Goal: Use online tool/utility: Utilize a website feature to perform a specific function

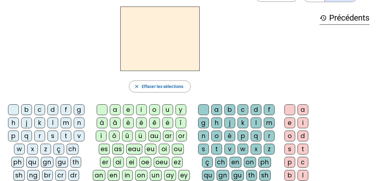
scroll to position [20, 0]
click at [79, 134] on div "v" at bounding box center [79, 136] width 11 height 11
click at [166, 110] on div "u" at bounding box center [168, 110] width 11 height 11
click at [27, 111] on div "b" at bounding box center [26, 110] width 11 height 11
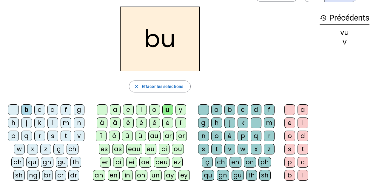
click at [52, 121] on div "l" at bounding box center [53, 123] width 11 height 11
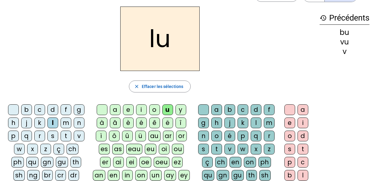
click at [65, 135] on div "t" at bounding box center [66, 136] width 11 height 11
click at [53, 134] on div "s" at bounding box center [53, 136] width 11 height 11
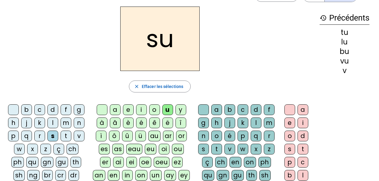
click at [118, 110] on div "a" at bounding box center [115, 110] width 11 height 11
click at [67, 123] on div "m" at bounding box center [66, 123] width 11 height 11
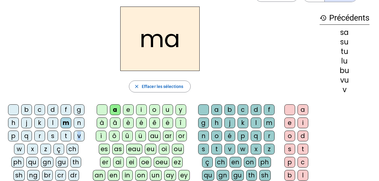
click at [79, 135] on div "v" at bounding box center [79, 136] width 11 height 11
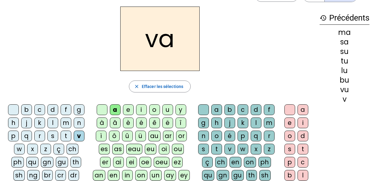
click at [255, 122] on div "l" at bounding box center [256, 123] width 11 height 11
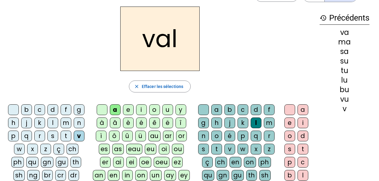
click at [29, 107] on div "b" at bounding box center [26, 110] width 11 height 11
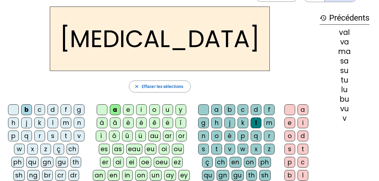
click at [241, 110] on div "c" at bounding box center [243, 110] width 11 height 11
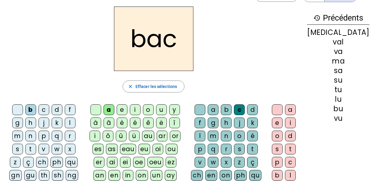
click at [23, 144] on div "s" at bounding box center [17, 149] width 11 height 11
